Goal: Find specific page/section: Find specific page/section

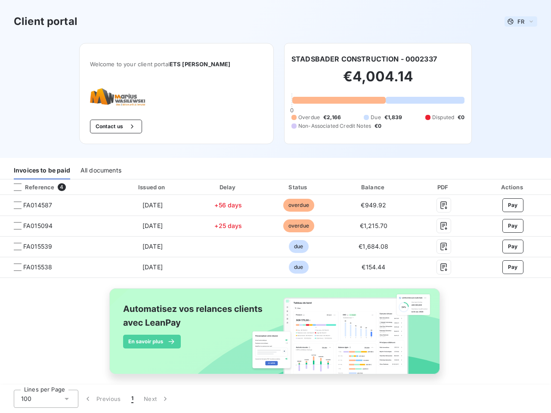
click at [517, 22] on span "FR" at bounding box center [520, 21] width 7 height 7
click at [104, 126] on button "Contact us" at bounding box center [116, 127] width 52 height 14
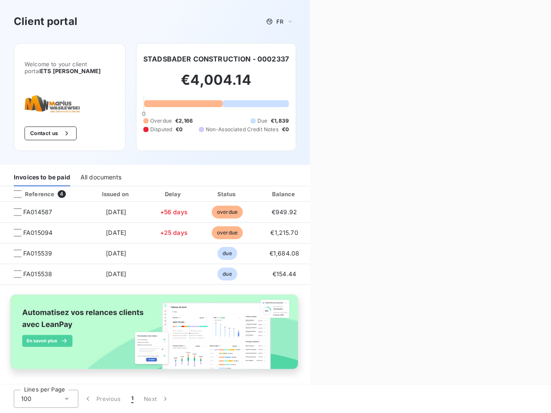
click at [360, 59] on div "Contact us Fill out the form below, and a member of our team will get back to y…" at bounding box center [430, 206] width 241 height 413
click at [42, 170] on div "Invoices to be paid" at bounding box center [42, 177] width 56 height 18
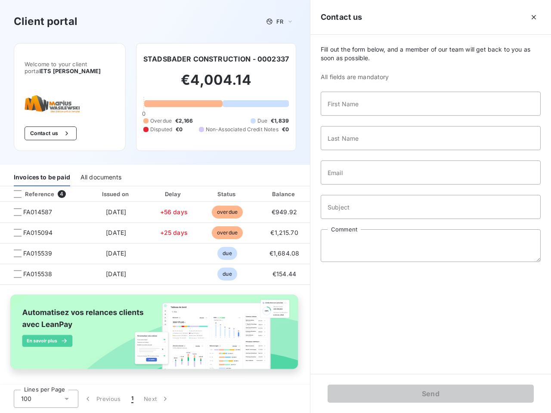
click at [100, 170] on div "All documents" at bounding box center [100, 177] width 41 height 18
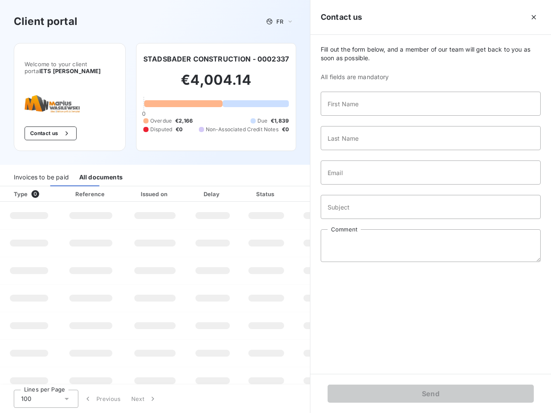
click at [55, 187] on th "Type 0" at bounding box center [29, 193] width 58 height 15
click at [18, 187] on th "Type 0" at bounding box center [29, 193] width 58 height 15
click at [150, 187] on th "Issued on" at bounding box center [154, 193] width 63 height 15
click at [225, 187] on th "Delay" at bounding box center [212, 193] width 52 height 15
click at [294, 187] on th "Amount" at bounding box center [322, 193] width 59 height 15
